Goal: Information Seeking & Learning: Learn about a topic

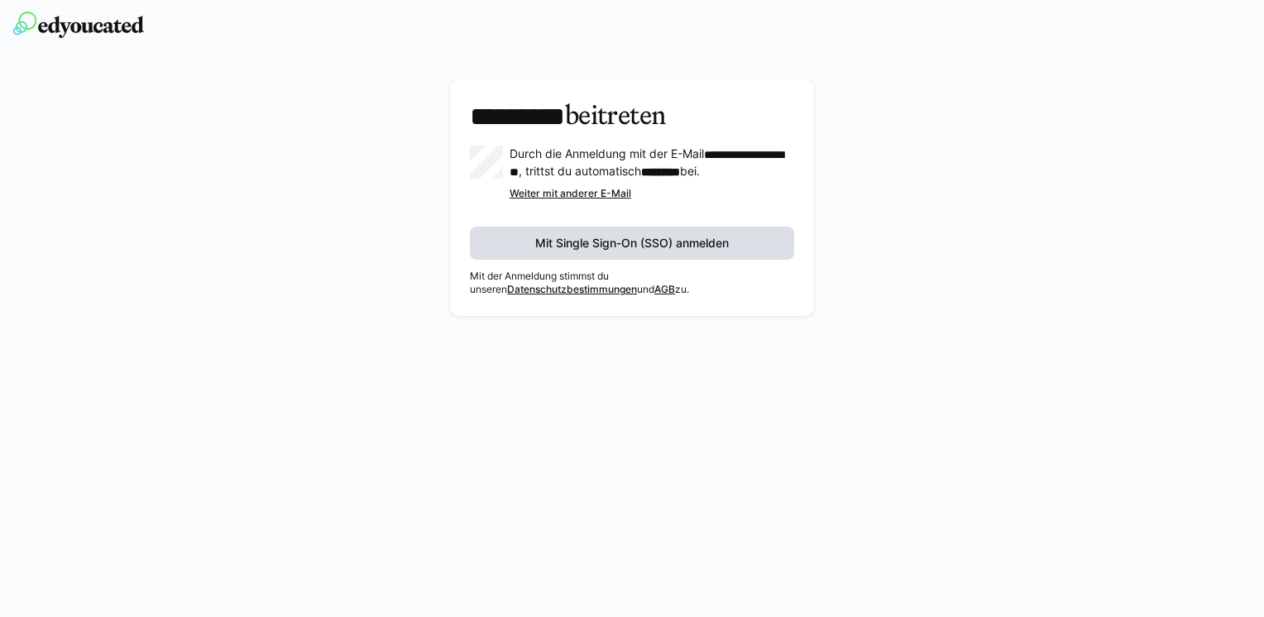
click at [698, 251] on span "Mit Single Sign-On (SSO) anmelden" at bounding box center [632, 243] width 199 height 17
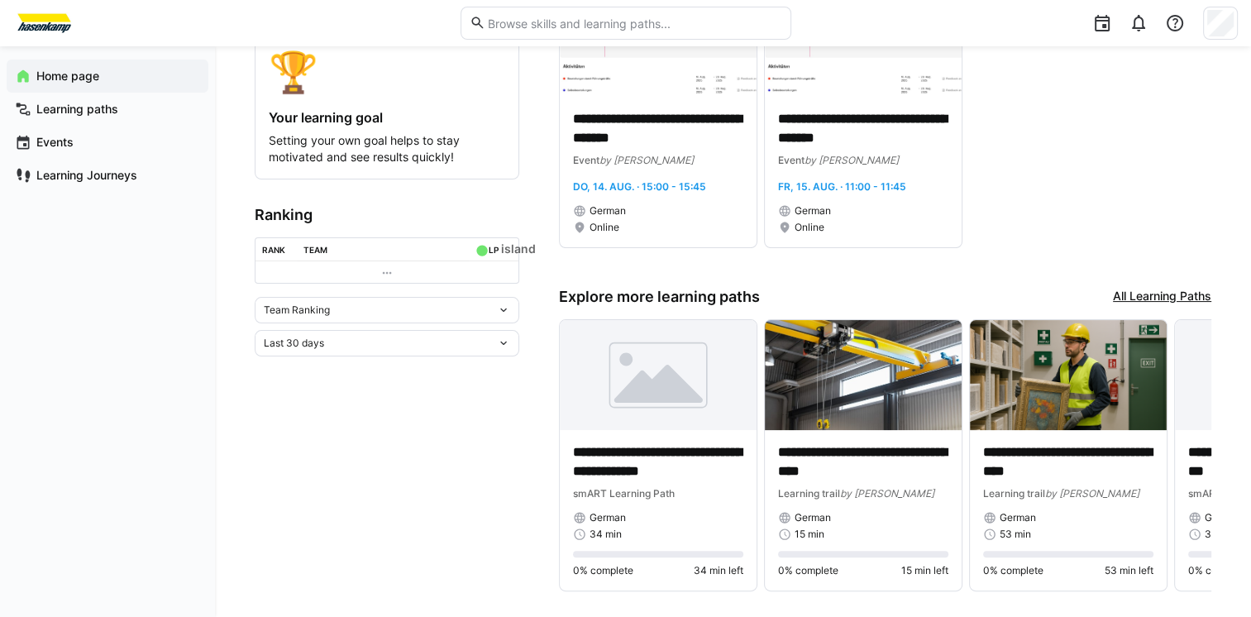
scroll to position [286, 0]
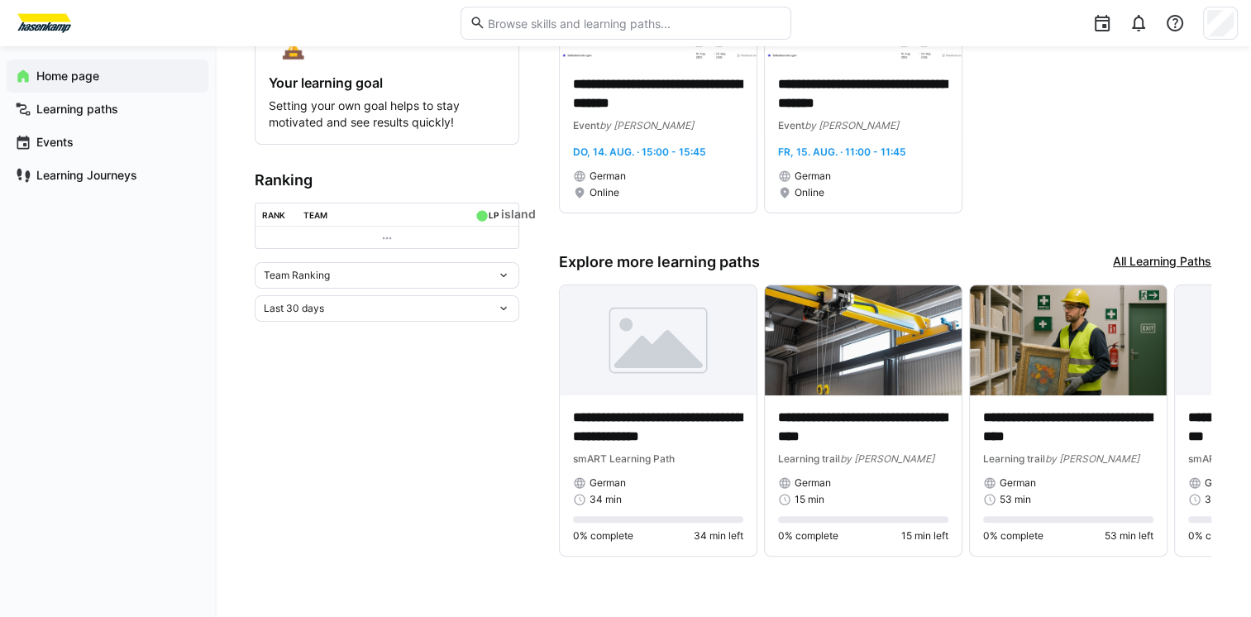
click at [1190, 266] on link "All Learning Paths" at bounding box center [1162, 262] width 98 height 18
